Goal: Task Accomplishment & Management: Manage account settings

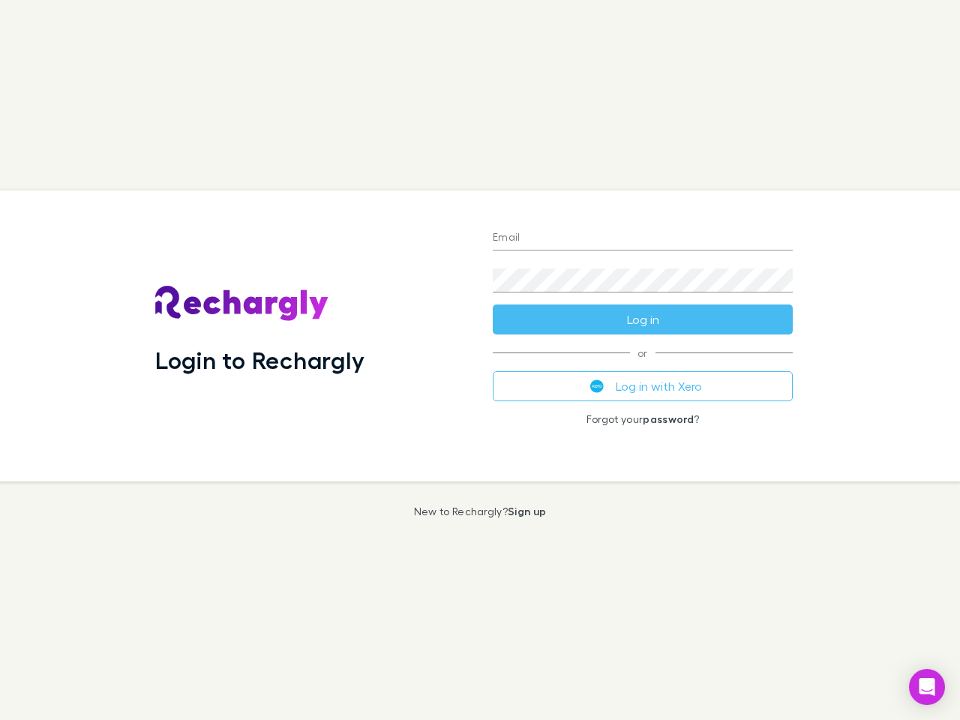
click at [480, 360] on div "Login to Rechargly" at bounding box center [312, 336] width 338 height 291
click at [643, 239] on input "Email" at bounding box center [643, 239] width 300 height 24
click at [643, 320] on button "Log in" at bounding box center [643, 320] width 300 height 30
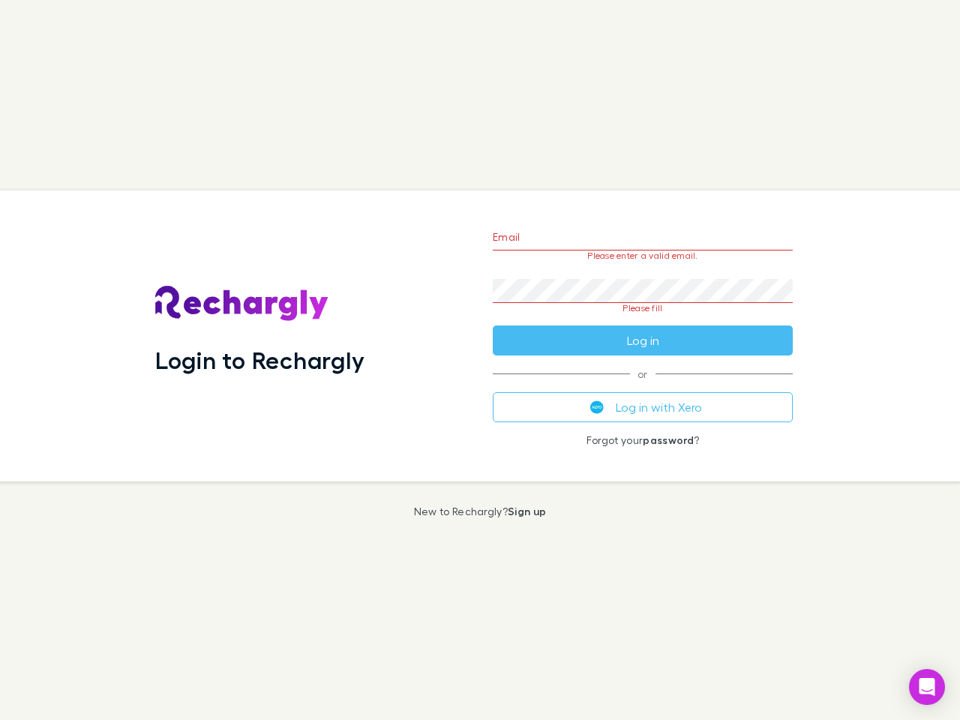
click at [643, 386] on div "Email Please enter a valid email. Password Please fill Log in or Log in with Xe…" at bounding box center [643, 336] width 324 height 291
